Goal: Task Accomplishment & Management: Use online tool/utility

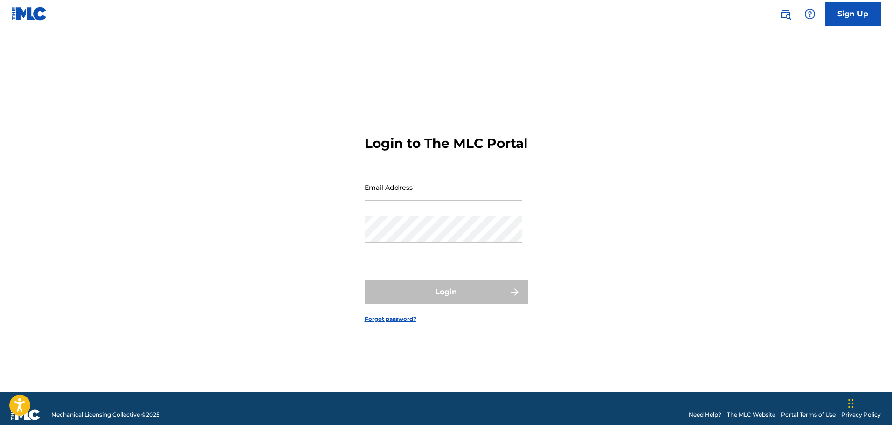
click at [416, 191] on input "Email Address" at bounding box center [444, 187] width 158 height 27
type input "[EMAIL_ADDRESS][DOMAIN_NAME]"
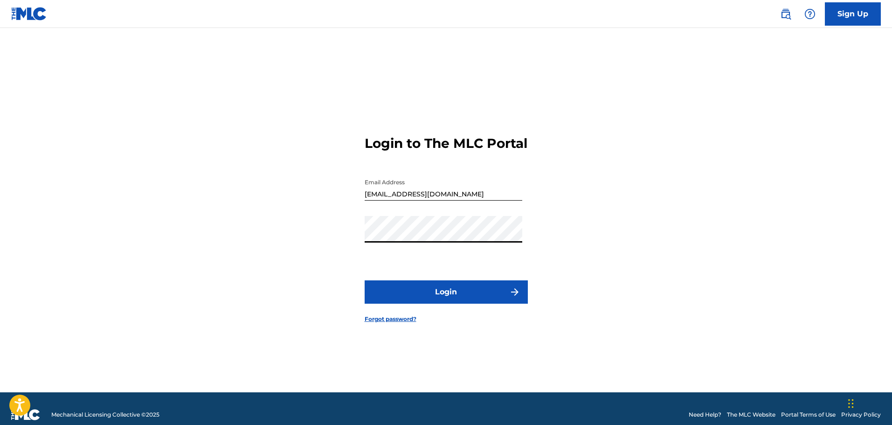
click at [365, 280] on button "Login" at bounding box center [446, 291] width 163 height 23
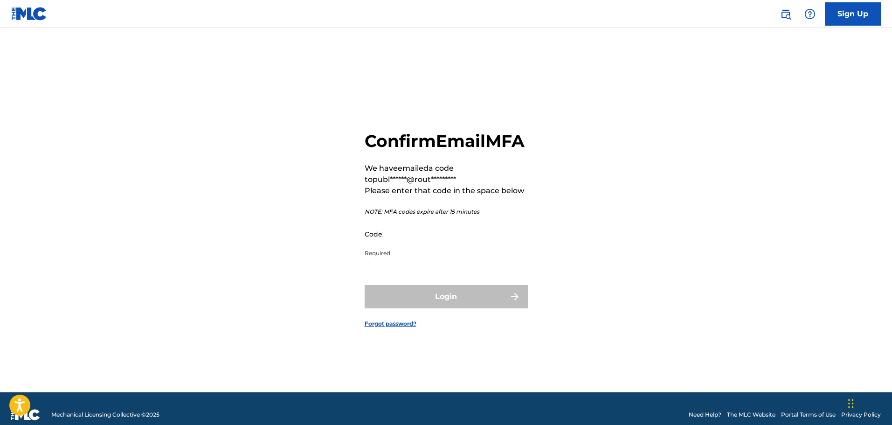
click at [391, 247] on input "Code" at bounding box center [444, 234] width 158 height 27
click at [401, 241] on input "Code" at bounding box center [444, 234] width 158 height 27
paste input "029125"
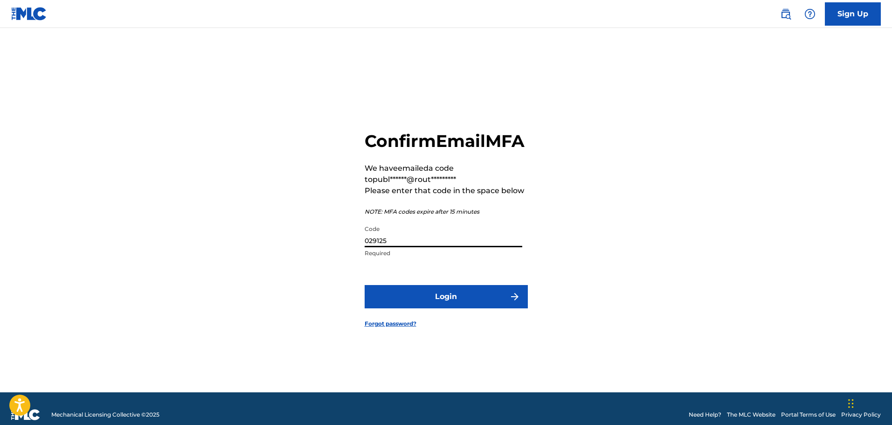
type input "029125"
click at [437, 304] on button "Login" at bounding box center [446, 296] width 163 height 23
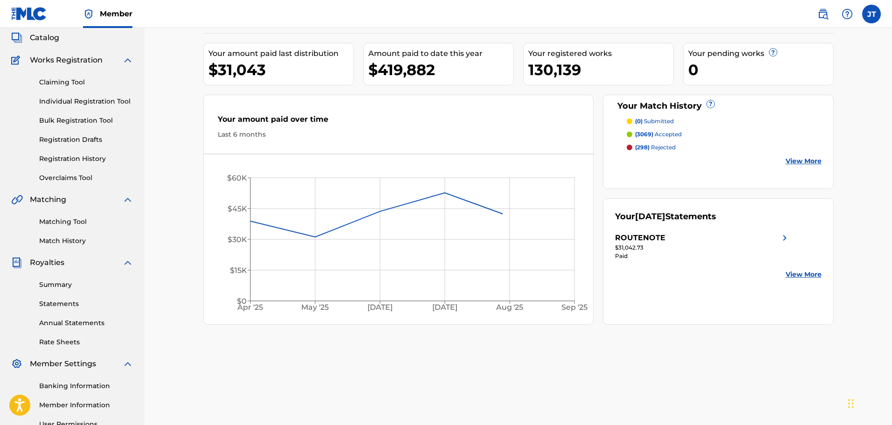
scroll to position [78, 0]
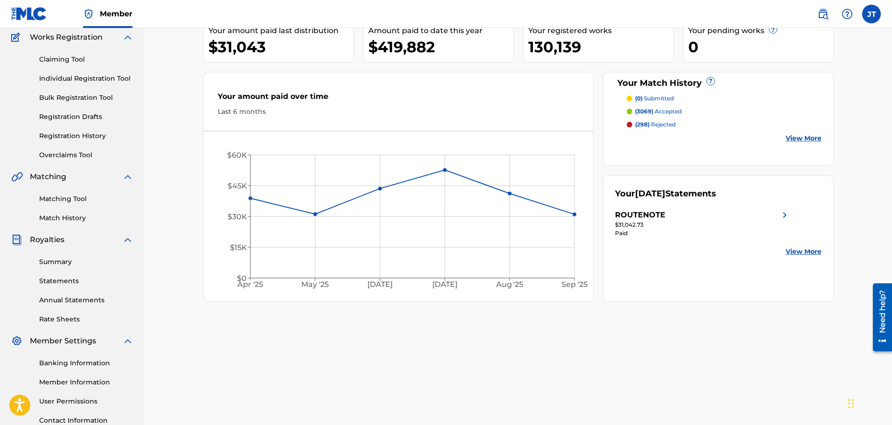
click at [68, 99] on link "Bulk Registration Tool" at bounding box center [86, 98] width 94 height 10
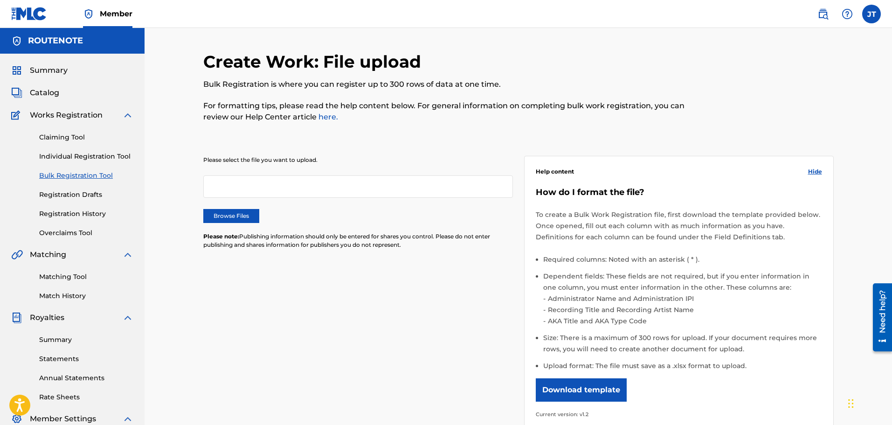
click at [281, 188] on div at bounding box center [358, 186] width 310 height 22
click at [235, 211] on label "Browse Files" at bounding box center [231, 216] width 56 height 14
click at [0, 0] on input "Browse Files" at bounding box center [0, 0] width 0 height 0
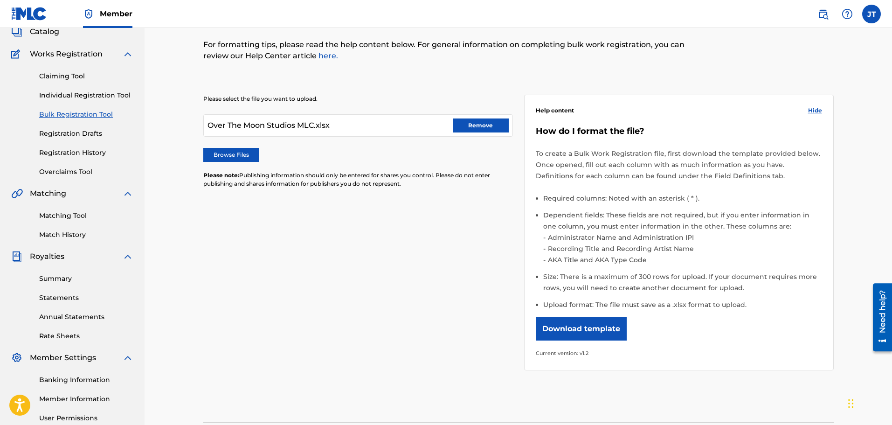
scroll to position [153, 0]
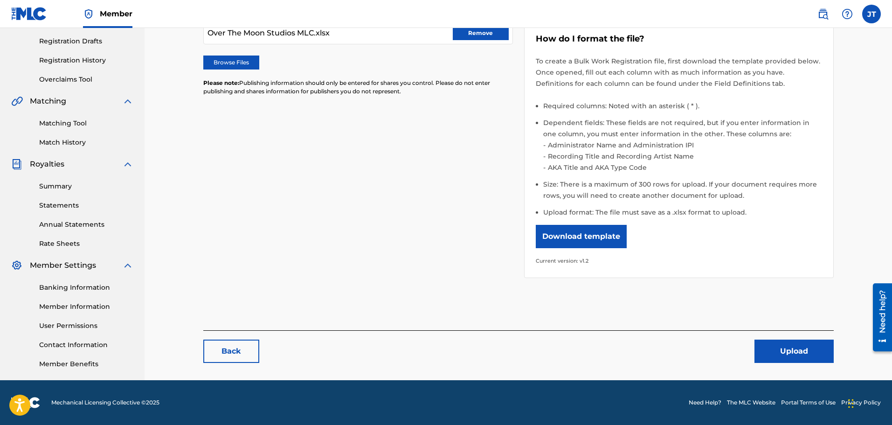
click at [811, 356] on button "Upload" at bounding box center [793, 350] width 79 height 23
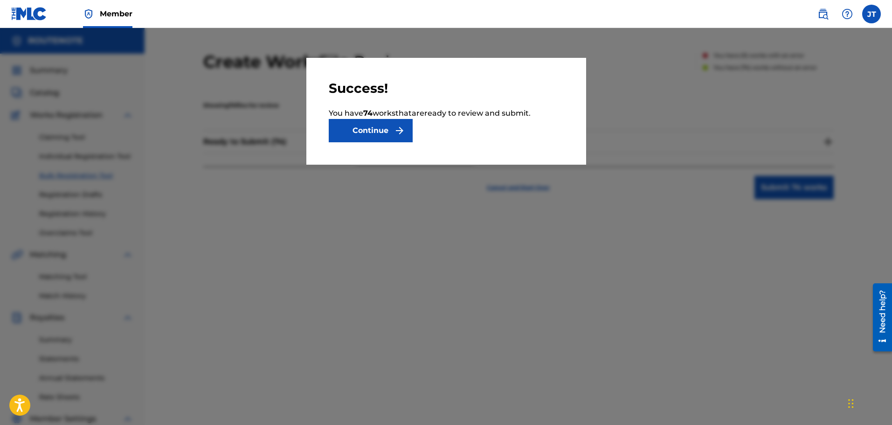
click at [346, 128] on button "Continue" at bounding box center [371, 130] width 84 height 23
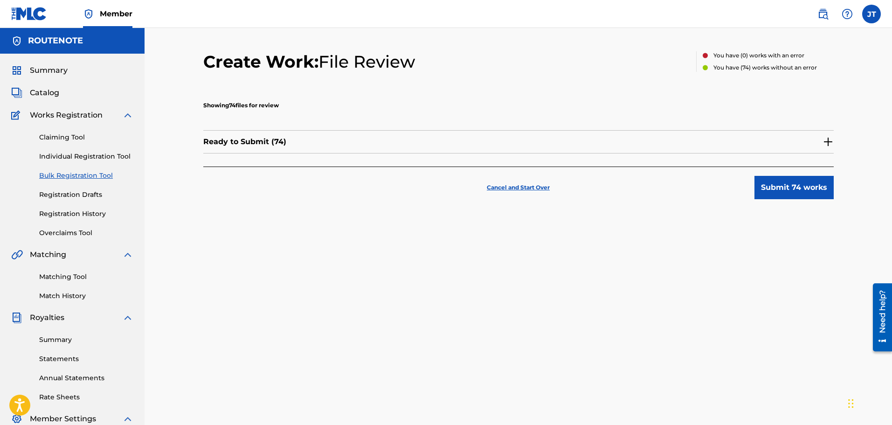
click at [804, 187] on button "Submit 74 works" at bounding box center [793, 187] width 79 height 23
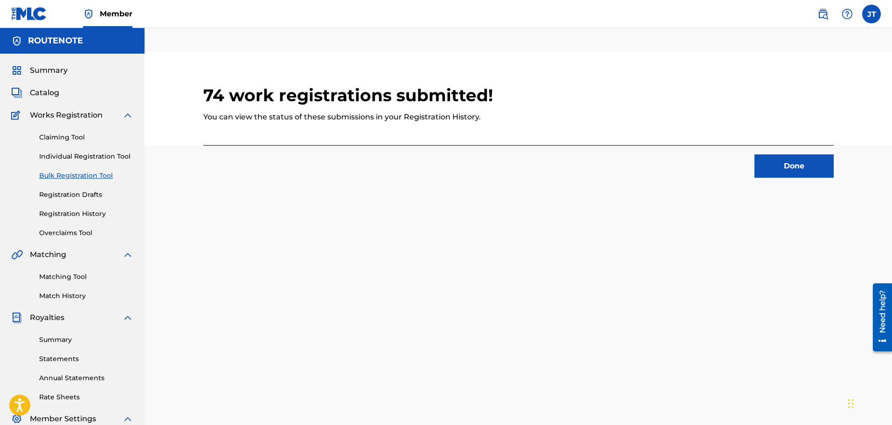
click at [772, 161] on button "Done" at bounding box center [793, 165] width 79 height 23
